Goal: Navigation & Orientation: Find specific page/section

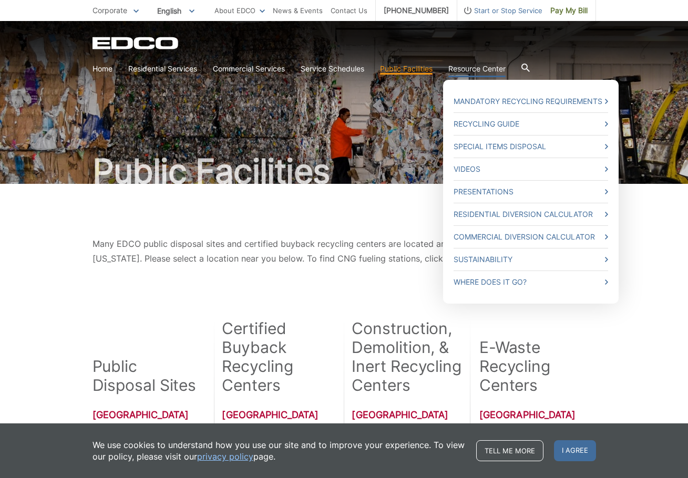
click at [495, 64] on link "Resource Center" at bounding box center [476, 69] width 57 height 12
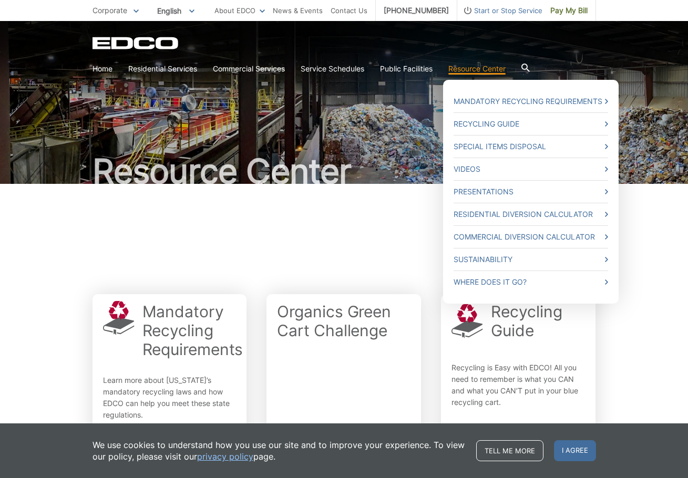
click at [487, 73] on link "Resource Center" at bounding box center [476, 69] width 57 height 12
